Goal: Use online tool/utility: Utilize a website feature to perform a specific function

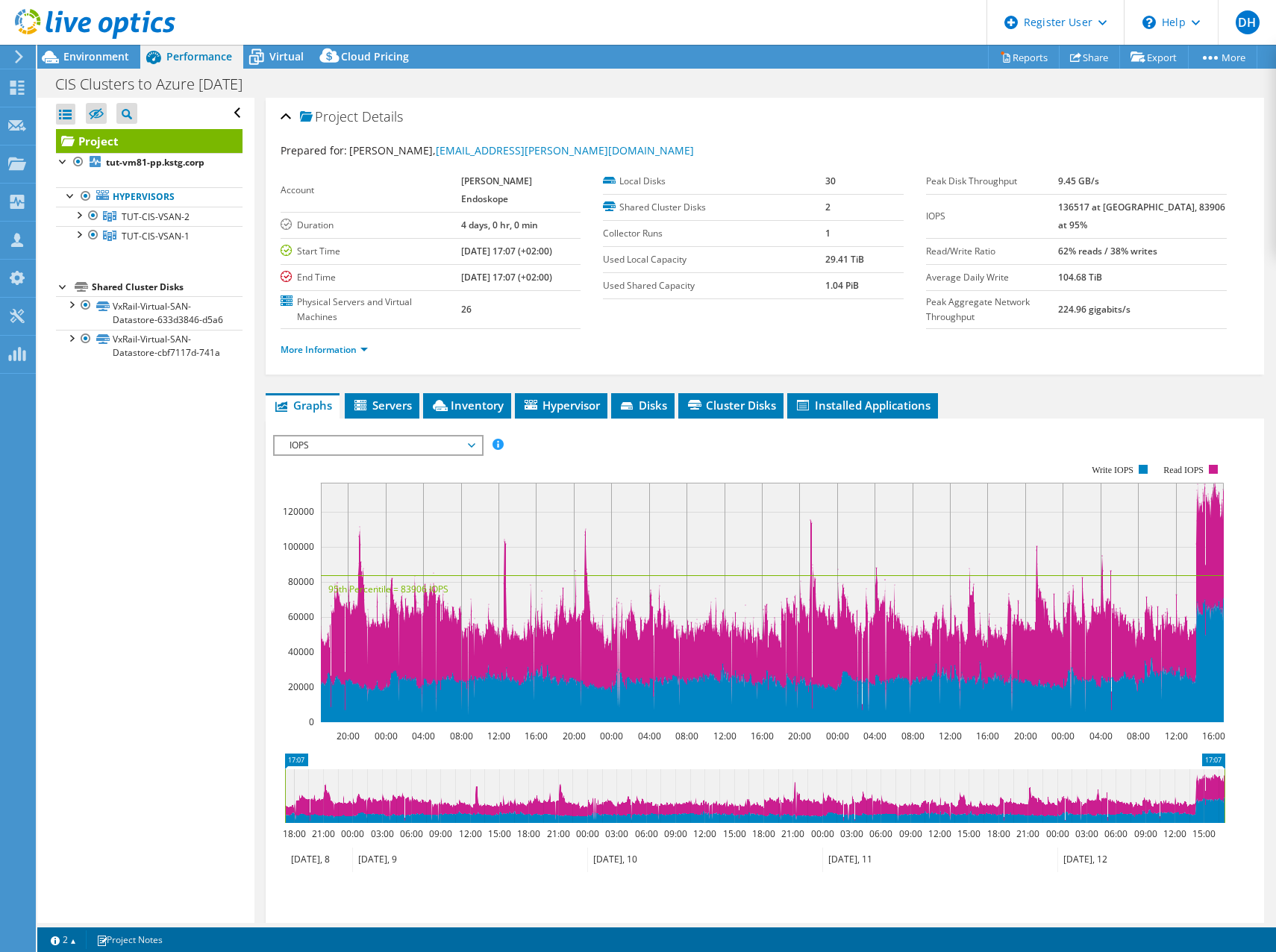
select select "USD"
click at [845, 79] on div "CIS Clusters to Azure Sept 2025 Print" at bounding box center [656, 84] width 1239 height 28
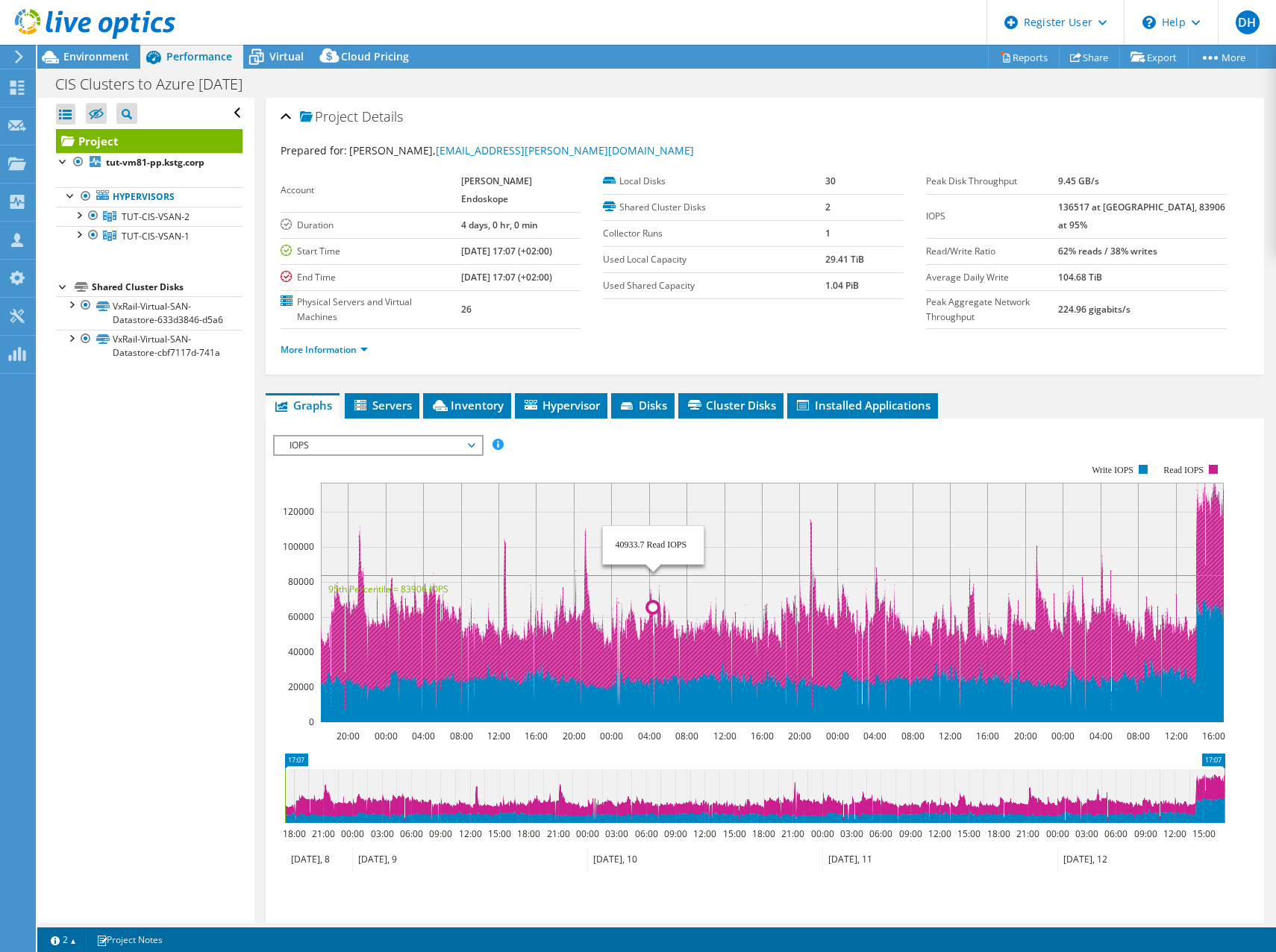
drag, startPoint x: 569, startPoint y: 489, endPoint x: 653, endPoint y: 508, distance: 86.1
click at [653, 508] on rect at bounding box center [772, 602] width 903 height 239
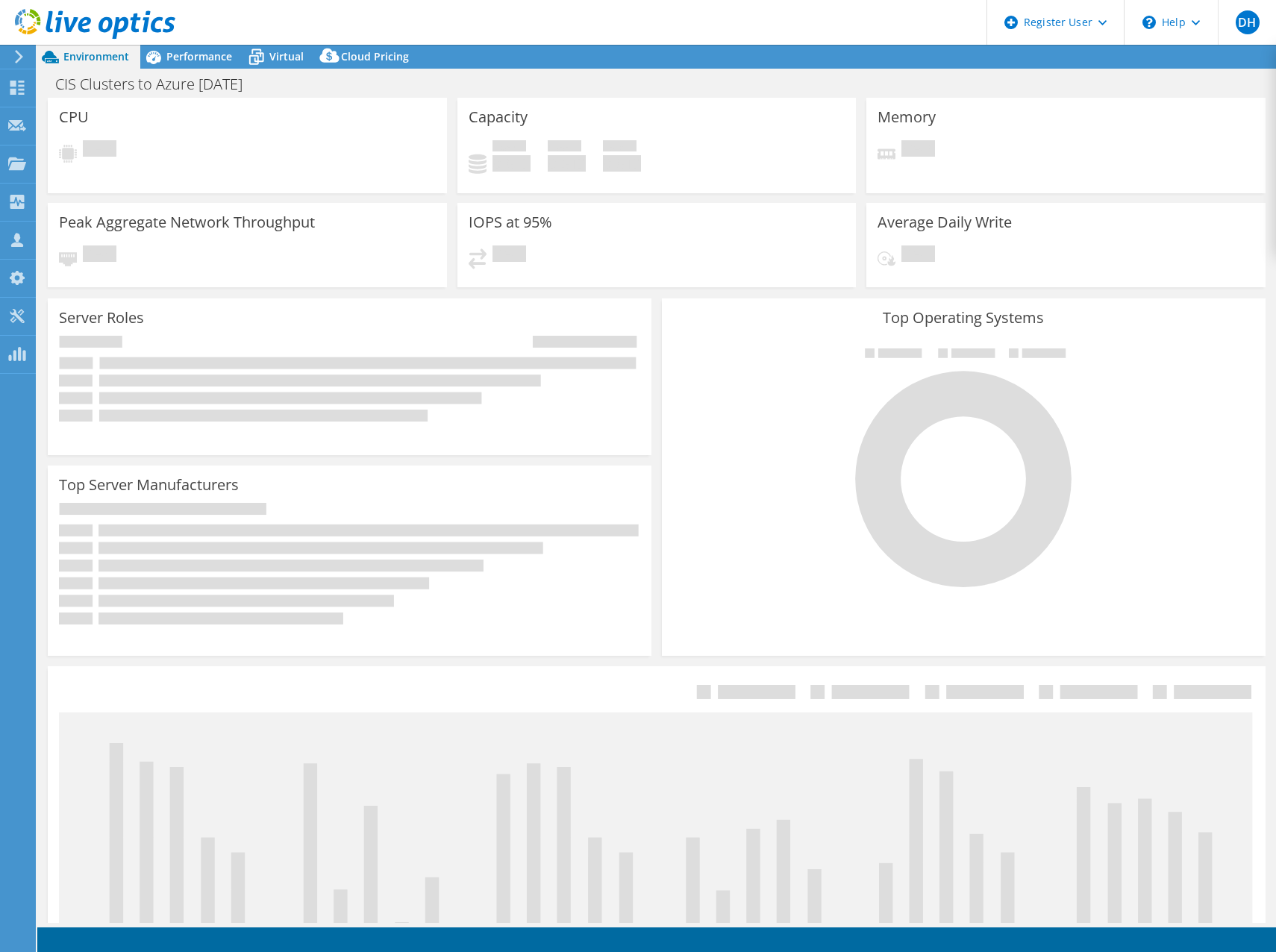
select select "USD"
